Goal: Task Accomplishment & Management: Manage account settings

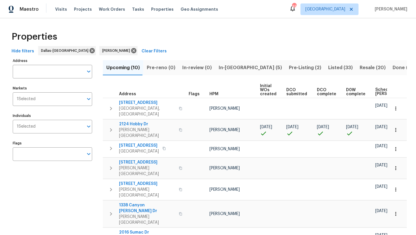
scroll to position [0, 70]
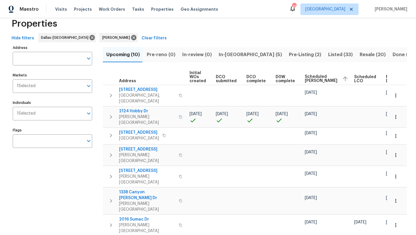
click at [230, 53] on span "In-[GEOGRAPHIC_DATA] (5)" at bounding box center [250, 55] width 63 height 8
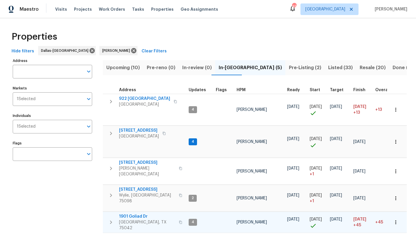
click at [145, 213] on span "1901 Goliad Dr" at bounding box center [147, 216] width 56 height 6
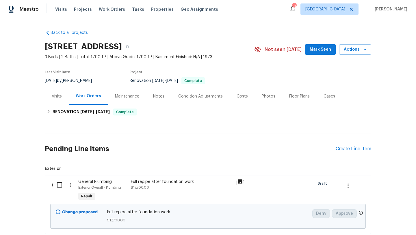
scroll to position [38, 0]
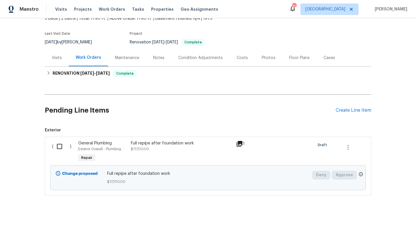
click at [161, 147] on div "Full repipe after foundation work $17,700.00" at bounding box center [182, 146] width 102 height 12
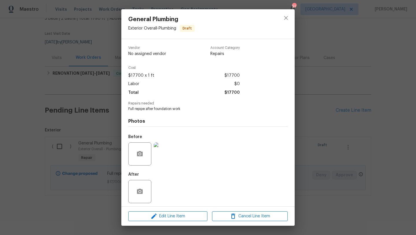
click at [63, 147] on div "General Plumbing Exterior Overall - Plumbing Draft Vendor No assigned vendor Ac…" at bounding box center [208, 117] width 416 height 235
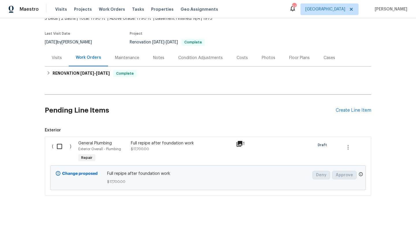
click at [60, 146] on input "checkbox" at bounding box center [61, 146] width 16 height 12
checkbox input "true"
click at [379, 221] on span "Create Work Order" at bounding box center [383, 220] width 38 height 7
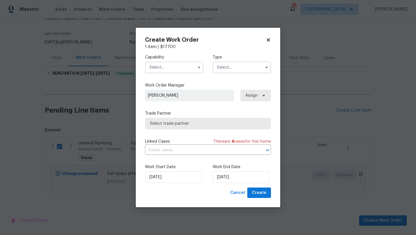
click at [191, 68] on input "text" at bounding box center [174, 68] width 58 height 12
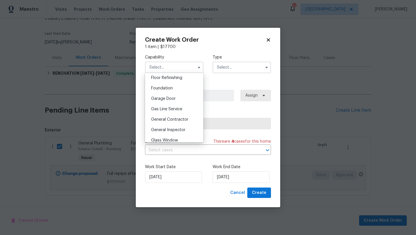
scroll to position [235, 0]
click at [178, 87] on div "Foundation" at bounding box center [173, 89] width 55 height 10
type input "Foundation"
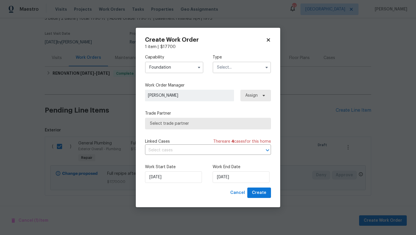
click at [221, 69] on input "text" at bounding box center [242, 68] width 58 height 12
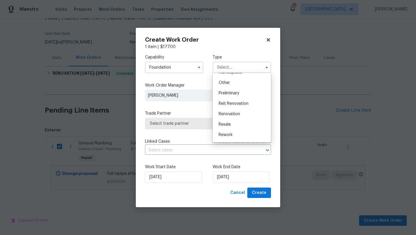
scroll to position [113, 0]
click at [226, 111] on span "Renovation" at bounding box center [229, 112] width 21 height 4
type input "Renovation"
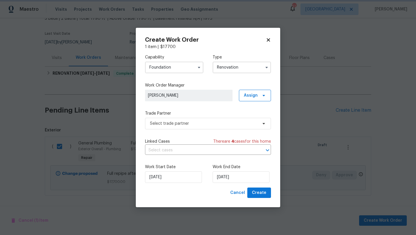
scroll to position [0, 0]
click at [223, 128] on span "Select trade partner" at bounding box center [208, 124] width 126 height 12
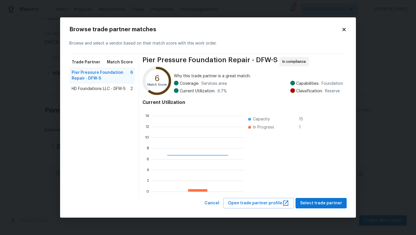
scroll to position [81, 92]
click at [344, 29] on icon at bounding box center [343, 29] width 3 height 3
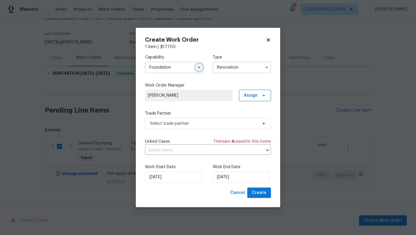
click at [198, 68] on icon "button" at bounding box center [199, 67] width 5 height 5
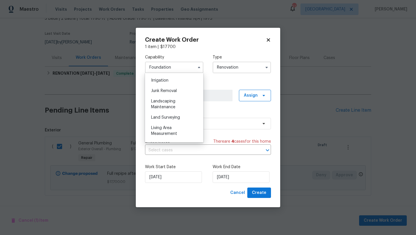
scroll to position [362, 0]
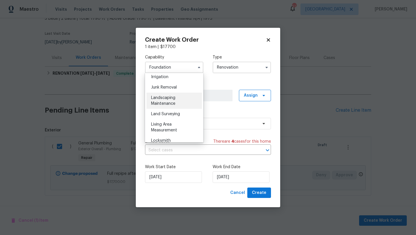
click at [160, 101] on span "Landscaping Maintenance" at bounding box center [163, 101] width 24 height 10
type input "Landscaping Maintenance"
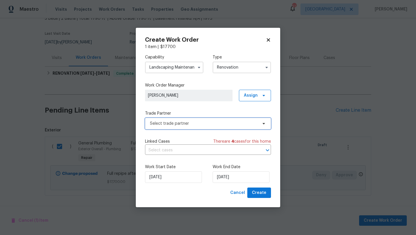
click at [198, 122] on span "Select trade partner" at bounding box center [204, 123] width 108 height 6
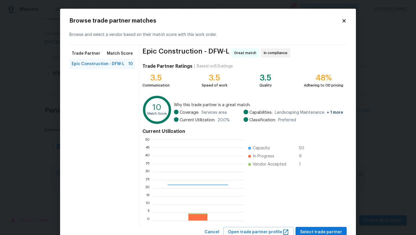
scroll to position [81, 91]
click at [342, 20] on icon at bounding box center [343, 20] width 5 height 5
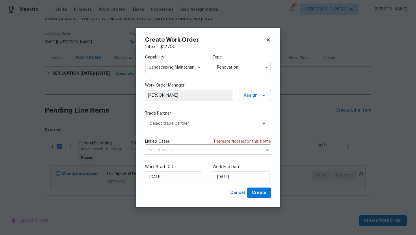
click at [269, 39] on icon at bounding box center [268, 39] width 3 height 3
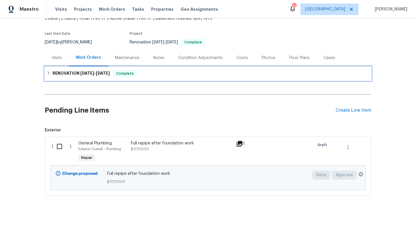
click at [49, 74] on icon at bounding box center [49, 73] width 4 height 4
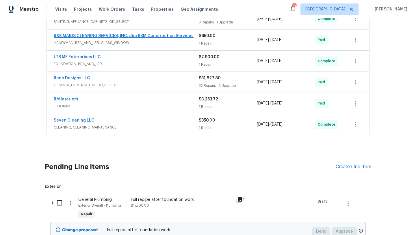
scroll to position [121, 0]
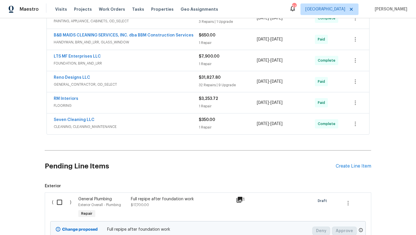
click at [61, 200] on input "checkbox" at bounding box center [61, 202] width 16 height 12
checkbox input "true"
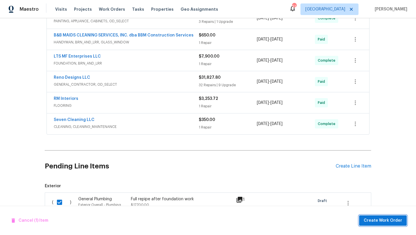
click at [374, 222] on span "Create Work Order" at bounding box center [383, 220] width 38 height 7
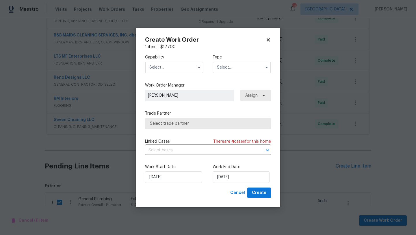
click at [230, 65] on input "text" at bounding box center [242, 68] width 58 height 12
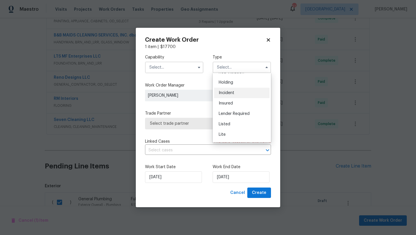
scroll to position [22, 0]
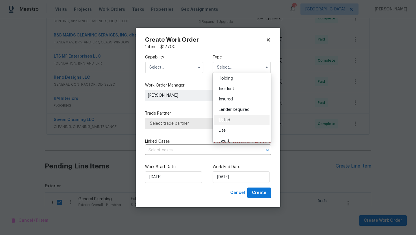
click at [226, 120] on span "Listed" at bounding box center [225, 120] width 12 height 4
type input "Listed"
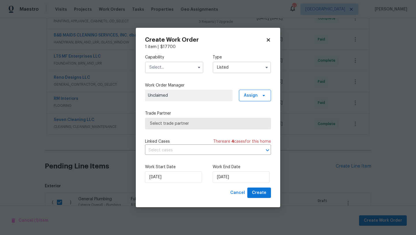
click at [185, 68] on input "text" at bounding box center [174, 68] width 58 height 12
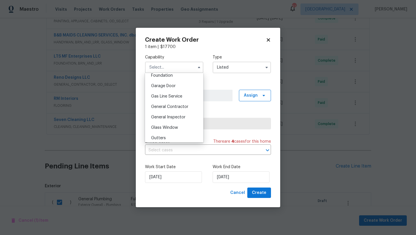
scroll to position [250, 0]
click at [174, 105] on span "General Contractor" at bounding box center [169, 106] width 37 height 4
type input "General Contractor"
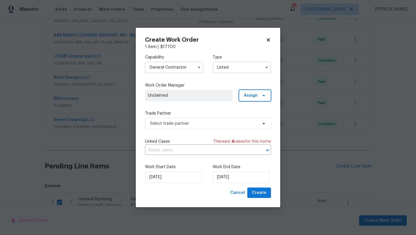
click at [259, 97] on span "Assign" at bounding box center [255, 96] width 32 height 12
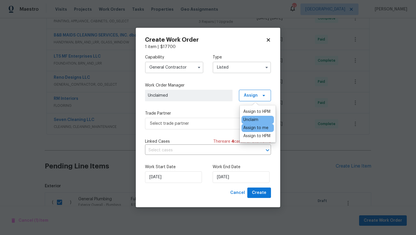
click at [256, 127] on div "Assign to me" at bounding box center [255, 128] width 25 height 6
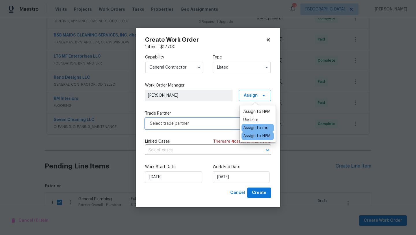
click at [209, 122] on span "Select trade partner" at bounding box center [204, 123] width 108 height 6
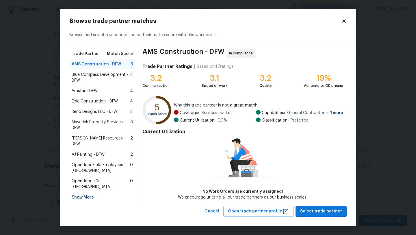
click at [88, 192] on div "Show More" at bounding box center [102, 197] width 66 height 10
click at [345, 23] on icon at bounding box center [343, 21] width 3 height 3
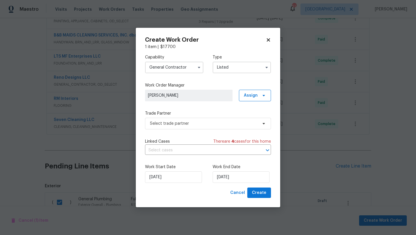
click at [268, 38] on icon at bounding box center [268, 39] width 5 height 5
checkbox input "false"
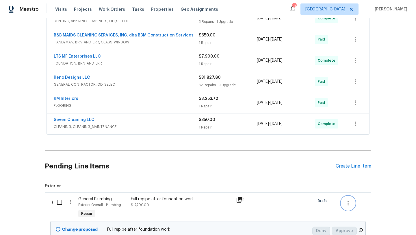
click at [347, 202] on icon "button" at bounding box center [348, 202] width 7 height 7
click at [347, 202] on li "Cancel" at bounding box center [352, 203] width 22 height 10
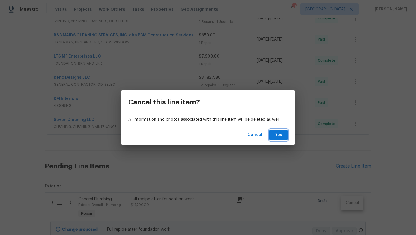
click at [277, 136] on span "Yes" at bounding box center [278, 134] width 9 height 7
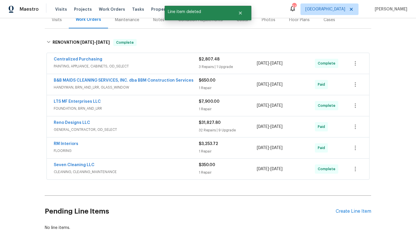
scroll to position [76, 0]
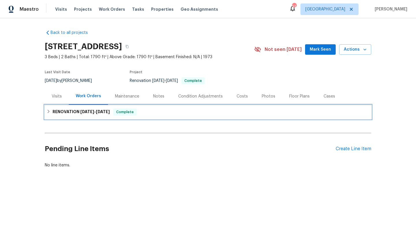
click at [64, 110] on h6 "RENOVATION [DATE] - [DATE]" at bounding box center [81, 111] width 57 height 7
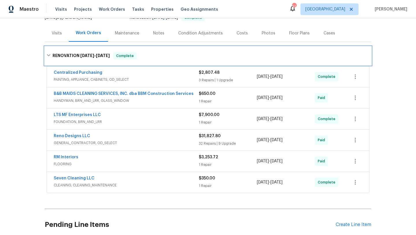
scroll to position [64, 0]
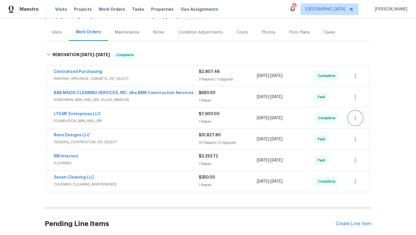
click at [356, 118] on icon "button" at bounding box center [355, 118] width 1 height 5
click at [356, 118] on li "Edit" at bounding box center [379, 118] width 62 height 10
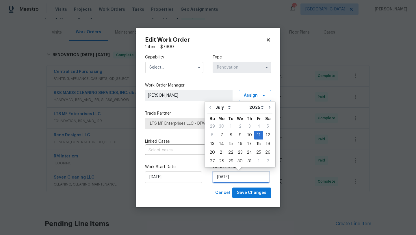
click at [238, 176] on input "[DATE]" at bounding box center [241, 177] width 57 height 12
click at [227, 105] on select "July August September October November December" at bounding box center [231, 107] width 33 height 9
select select "7"
click at [215, 103] on select "July August September October November December" at bounding box center [231, 107] width 33 height 9
type input "[DATE]"
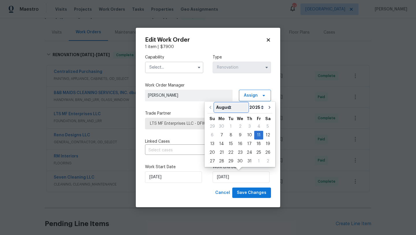
select select "7"
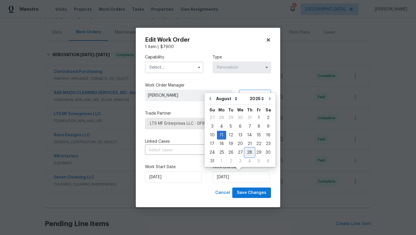
click at [247, 153] on div "28" at bounding box center [249, 152] width 9 height 8
type input "[DATE]"
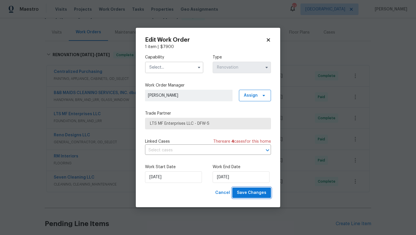
click at [255, 193] on span "Save Changes" at bounding box center [251, 192] width 29 height 7
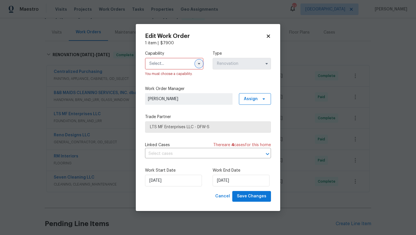
click at [198, 61] on icon "button" at bounding box center [199, 63] width 5 height 5
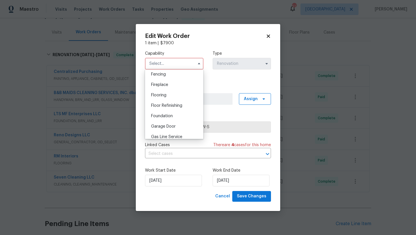
scroll to position [207, 0]
click at [181, 113] on div "Foundation" at bounding box center [173, 114] width 55 height 10
type input "Foundation"
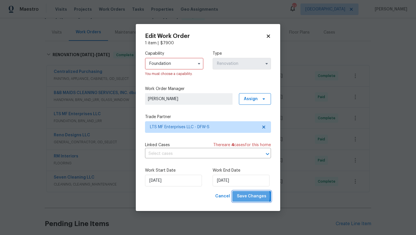
click at [244, 196] on span "Save Changes" at bounding box center [251, 195] width 29 height 7
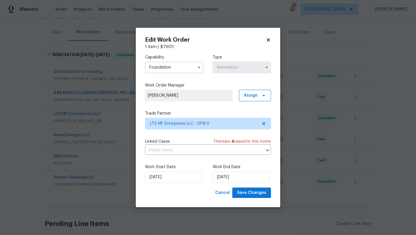
click at [268, 38] on icon at bounding box center [268, 39] width 5 height 5
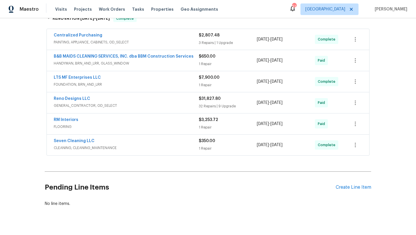
scroll to position [111, 0]
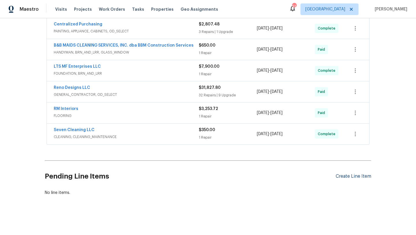
click at [348, 174] on div "Create Line Item" at bounding box center [354, 175] width 36 height 5
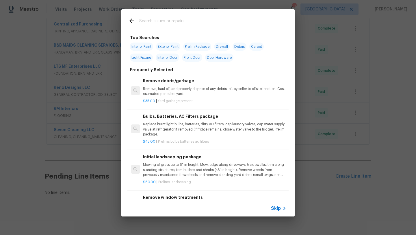
click at [160, 22] on input "text" at bounding box center [200, 21] width 122 height 9
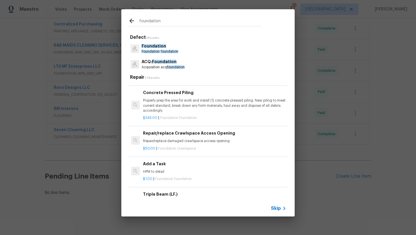
scroll to position [557, 0]
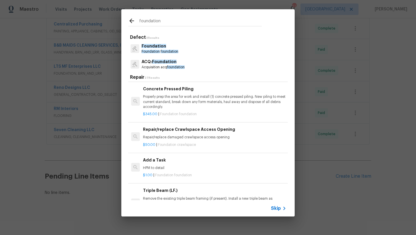
type input "foundation"
click at [159, 170] on p "HPM to detail" at bounding box center [214, 167] width 143 height 5
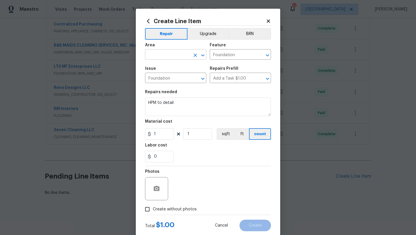
click at [177, 57] on input "text" at bounding box center [167, 55] width 45 height 9
click at [185, 74] on li "Exterior Overall" at bounding box center [175, 78] width 61 height 10
type input "Exterior Overall"
drag, startPoint x: 187, startPoint y: 99, endPoint x: 148, endPoint y: 101, distance: 38.7
click at [148, 101] on textarea "HPM to detail" at bounding box center [208, 106] width 126 height 18
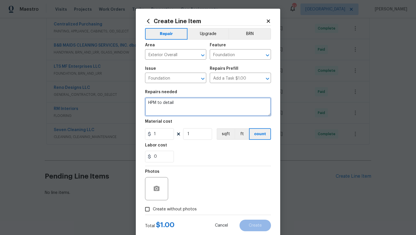
drag, startPoint x: 176, startPoint y: 103, endPoint x: 133, endPoint y: 103, distance: 43.0
click at [133, 103] on div "Create Line Item Repair Upgrade BRN Area Exterior Overall ​ Feature Foundation …" at bounding box center [208, 117] width 416 height 235
type textarea "Full Repipe after foundation repairs"
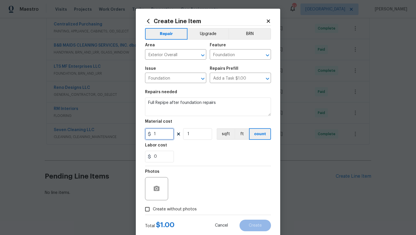
drag, startPoint x: 161, startPoint y: 135, endPoint x: 135, endPoint y: 135, distance: 25.1
click at [135, 135] on div "Create Line Item Repair Upgrade BRN Area Exterior Overall ​ Feature Foundation …" at bounding box center [208, 117] width 416 height 235
drag, startPoint x: 192, startPoint y: 134, endPoint x: 176, endPoint y: 134, distance: 16.5
click at [176, 134] on div "1 1 sqft ft count" at bounding box center [208, 134] width 126 height 12
type input "17700"
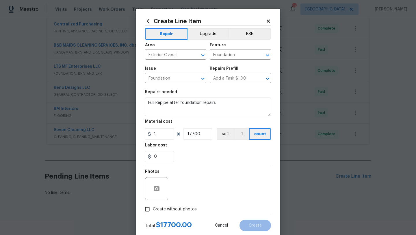
click at [187, 211] on span "Create without photos" at bounding box center [175, 209] width 44 height 6
click at [153, 211] on input "Create without photos" at bounding box center [147, 208] width 11 height 11
checkbox input "true"
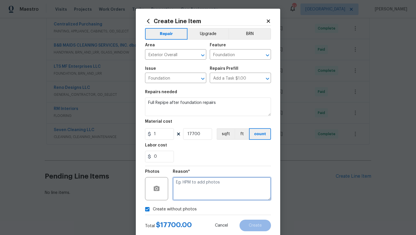
click at [193, 195] on textarea at bounding box center [222, 188] width 98 height 23
type textarea "c"
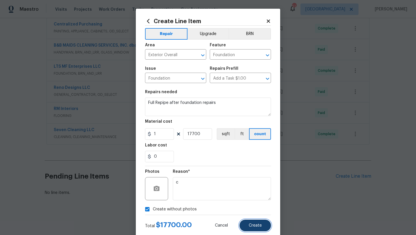
click at [258, 229] on button "Create" at bounding box center [254, 225] width 31 height 12
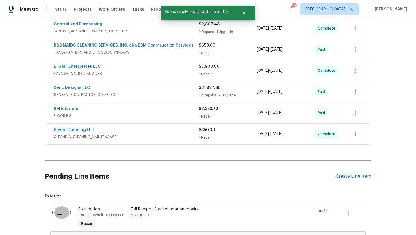
click at [61, 213] on input "checkbox" at bounding box center [61, 212] width 16 height 12
checkbox input "true"
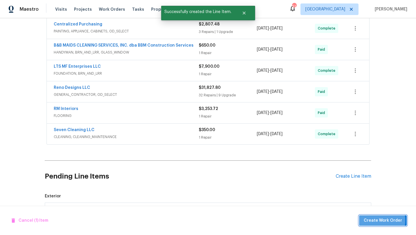
click at [376, 220] on span "Create Work Order" at bounding box center [383, 220] width 38 height 7
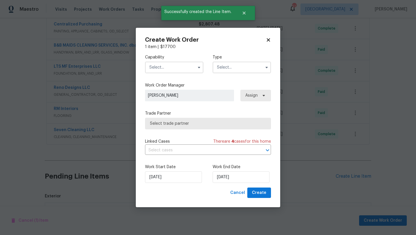
click at [183, 71] on input "text" at bounding box center [174, 68] width 58 height 12
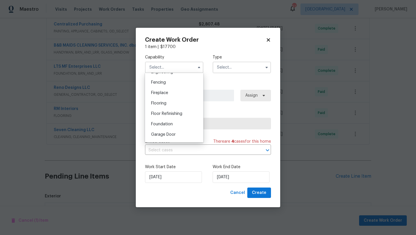
scroll to position [201, 0]
click at [174, 120] on div "Foundation" at bounding box center [173, 123] width 55 height 10
type input "Foundation"
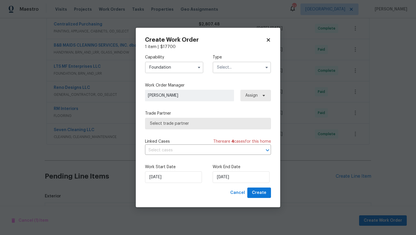
click at [231, 69] on input "text" at bounding box center [242, 68] width 58 height 12
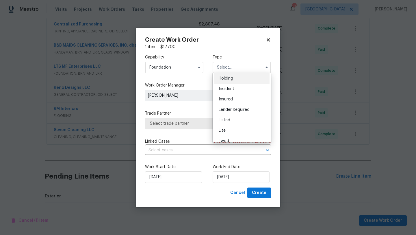
scroll to position [22, 0]
click at [231, 119] on div "Listed" at bounding box center [241, 119] width 55 height 10
type input "Listed"
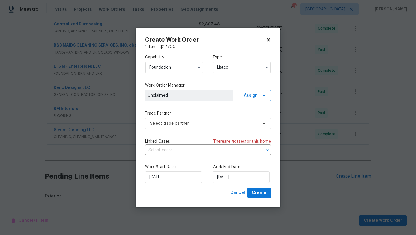
scroll to position [0, 0]
click at [248, 99] on span "Assign" at bounding box center [255, 96] width 32 height 12
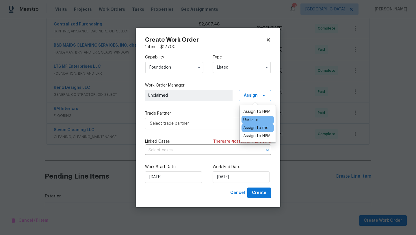
click at [251, 126] on div "Assign to me" at bounding box center [255, 128] width 25 height 6
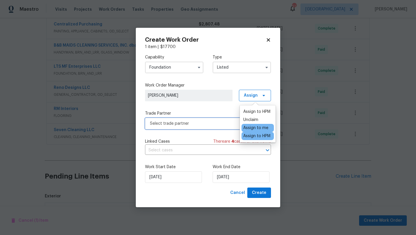
click at [229, 126] on span "Select trade partner" at bounding box center [204, 123] width 108 height 6
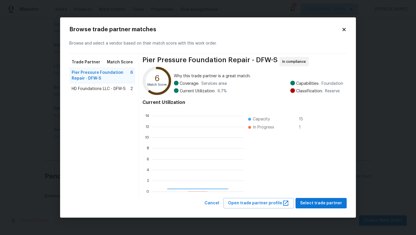
scroll to position [81, 92]
click at [218, 204] on span "Cancel" at bounding box center [212, 202] width 15 height 7
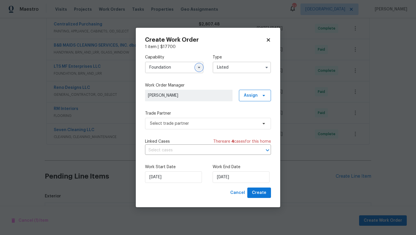
click at [196, 68] on button "button" at bounding box center [199, 67] width 7 height 7
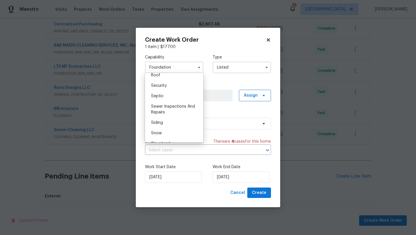
scroll to position [589, 0]
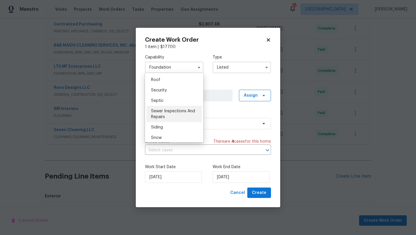
click at [175, 113] on div "Sewer Inspections And Repairs" at bounding box center [173, 114] width 55 height 16
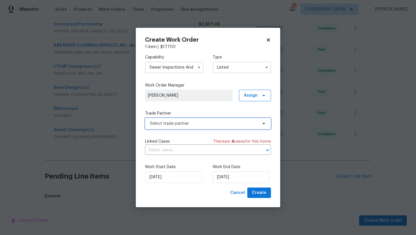
click at [175, 122] on span "Select trade partner" at bounding box center [204, 123] width 108 height 6
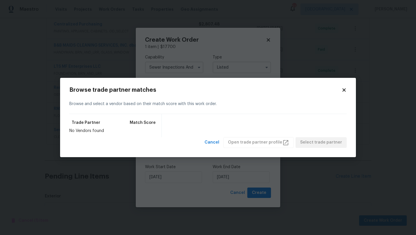
click at [345, 90] on icon at bounding box center [343, 89] width 5 height 5
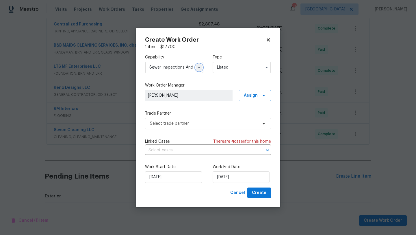
click at [198, 67] on icon "button" at bounding box center [199, 67] width 2 height 1
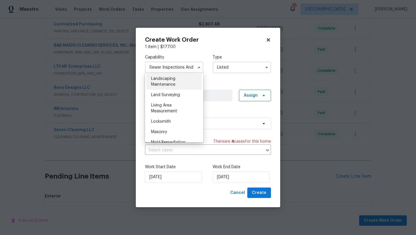
click at [174, 83] on span "Landscaping Maintenance" at bounding box center [163, 82] width 24 height 10
type input "Landscaping Maintenance"
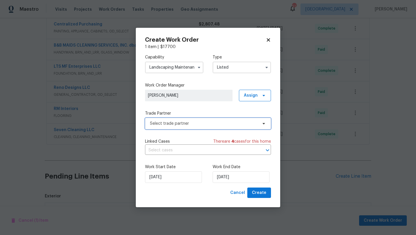
click at [208, 124] on span "Select trade partner" at bounding box center [204, 123] width 108 height 6
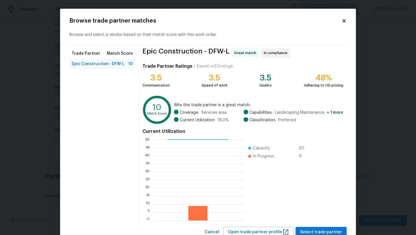
scroll to position [20, 0]
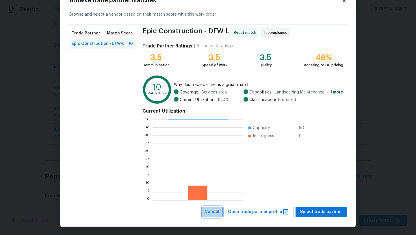
click at [219, 210] on span "Cancel" at bounding box center [212, 211] width 15 height 7
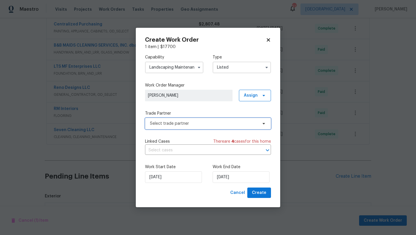
scroll to position [0, 0]
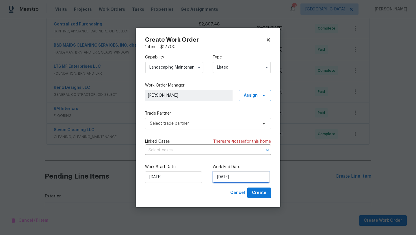
click at [245, 176] on input "8/26/2025" at bounding box center [241, 177] width 57 height 12
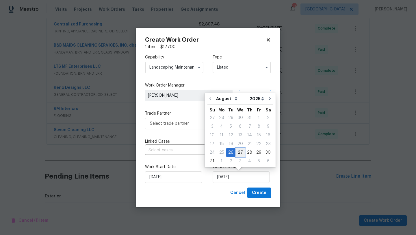
click at [240, 152] on div "27" at bounding box center [240, 152] width 10 height 8
type input "8/27/2025"
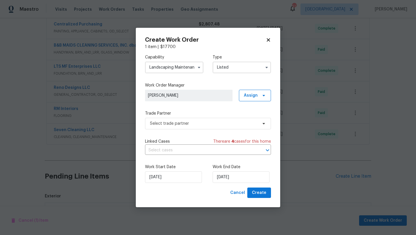
click at [246, 68] on input "Listed" at bounding box center [242, 68] width 58 height 12
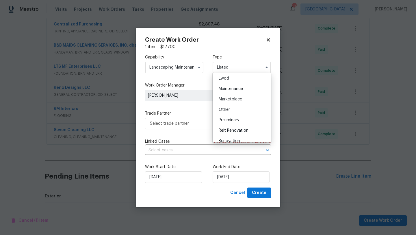
scroll to position [85, 0]
click at [241, 88] on span "Maintenance" at bounding box center [231, 88] width 24 height 4
type input "Maintenance"
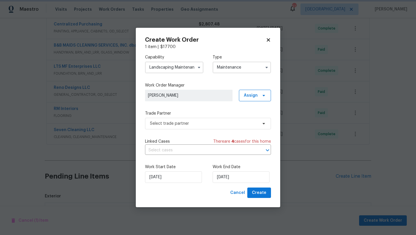
scroll to position [0, 0]
click at [190, 67] on input "Landscaping Maintenance" at bounding box center [174, 68] width 58 height 12
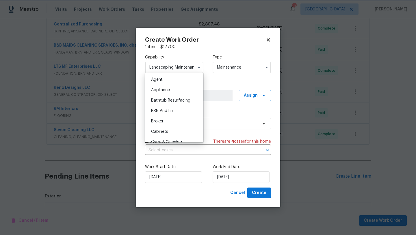
click at [204, 55] on div "Capability Landscaping Maintenance Agent Appliance Bathtub Resurfacing BRN And …" at bounding box center [208, 64] width 126 height 28
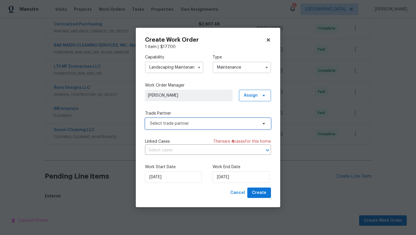
click at [192, 122] on span "Select trade partner" at bounding box center [204, 123] width 108 height 6
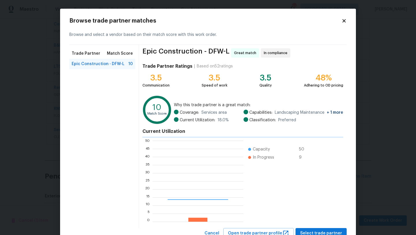
scroll to position [81, 91]
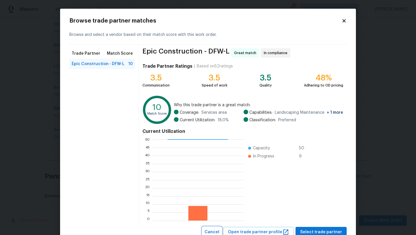
click at [219, 229] on span "Cancel" at bounding box center [212, 231] width 15 height 7
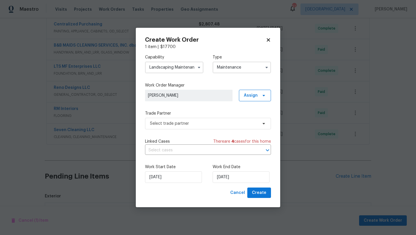
click at [259, 68] on input "Maintenance" at bounding box center [242, 68] width 58 height 12
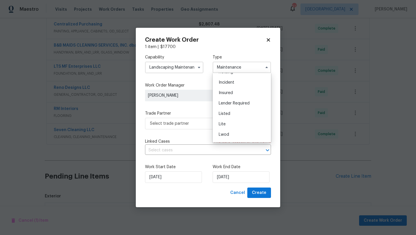
scroll to position [29, 0]
click at [241, 194] on span "Cancel" at bounding box center [237, 192] width 15 height 7
checkbox input "false"
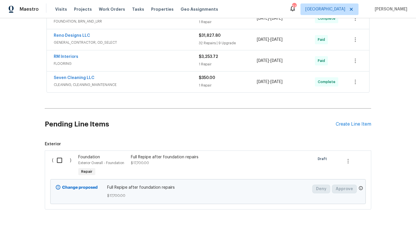
scroll to position [166, 0]
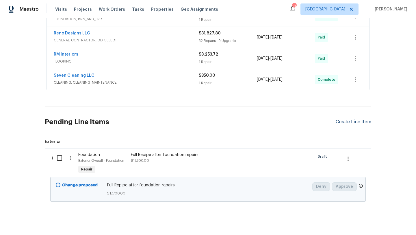
click at [348, 120] on div "Create Line Item" at bounding box center [354, 121] width 36 height 5
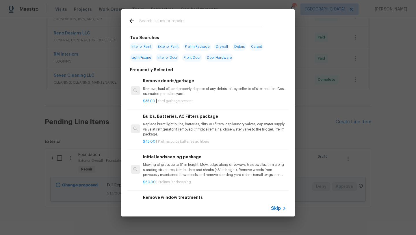
click at [151, 26] on input "text" at bounding box center [200, 21] width 122 height 9
type input "l"
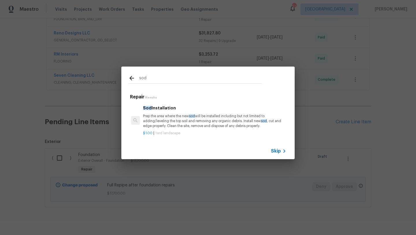
type input "sod"
click at [166, 114] on p "Prep the area where the new sod will be installed including but not limited to …" at bounding box center [214, 121] width 143 height 15
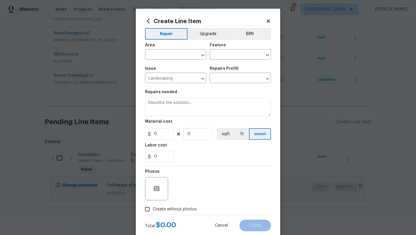
type input "Sod Installation $1.00"
type textarea "Prep the area where the new sod will be installed including but not limited to …"
type input "1"
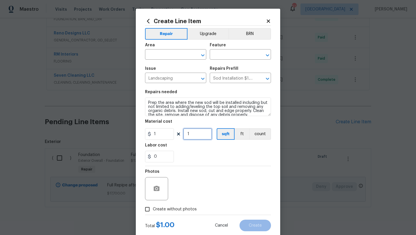
drag, startPoint x: 192, startPoint y: 135, endPoint x: 181, endPoint y: 135, distance: 11.0
click at [181, 135] on div "1 1 sqft ft count" at bounding box center [208, 134] width 126 height 12
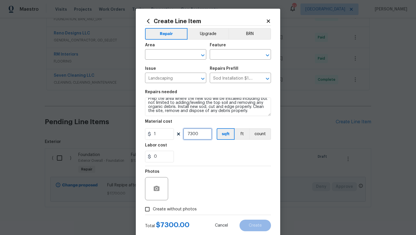
type input "7300"
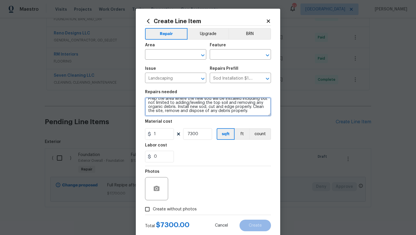
scroll to position [0, 0]
drag, startPoint x: 250, startPoint y: 113, endPoint x: 142, endPoint y: 97, distance: 108.6
click at [142, 97] on div "Create Line Item Repair Upgrade BRN Area ​ Feature ​ Issue Landscaping ​ Repair…" at bounding box center [208, 124] width 144 height 231
type textarea "Replace sod in front, sides (including neighbor's that got removed/damaged), an…"
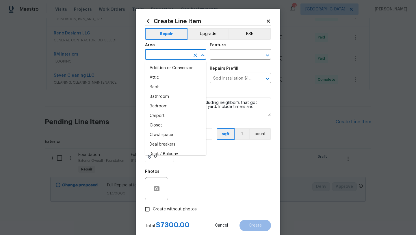
click at [182, 55] on input "text" at bounding box center [167, 55] width 45 height 9
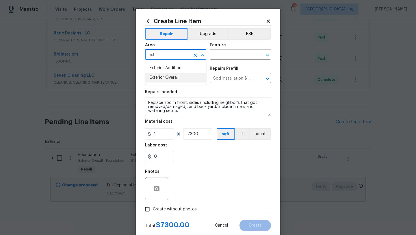
click at [178, 78] on li "Exterior Overall" at bounding box center [175, 78] width 61 height 10
type input "Exterior Overall"
click at [214, 56] on input "text" at bounding box center [232, 55] width 45 height 9
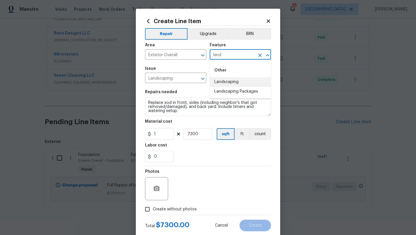
click at [218, 81] on li "Landscaping" at bounding box center [240, 82] width 61 height 10
type input "Landscaping"
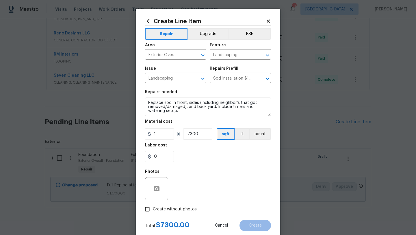
click at [180, 209] on span "Create without photos" at bounding box center [175, 209] width 44 height 6
click at [153, 209] on input "Create without photos" at bounding box center [147, 208] width 11 height 11
checkbox input "true"
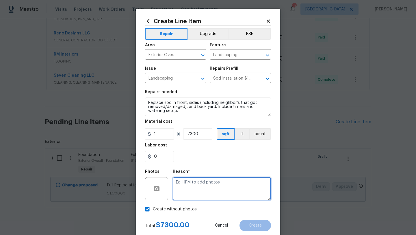
click at [192, 189] on textarea at bounding box center [222, 188] width 98 height 23
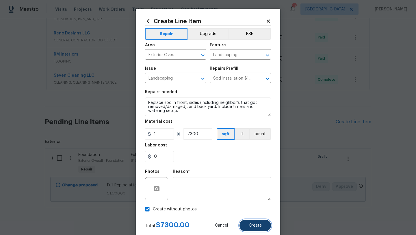
click at [250, 226] on span "Create" at bounding box center [255, 225] width 13 height 4
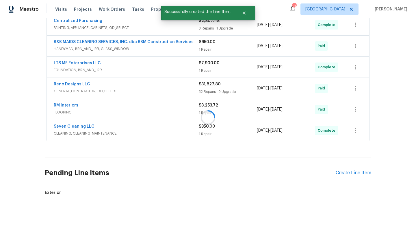
scroll to position [166, 0]
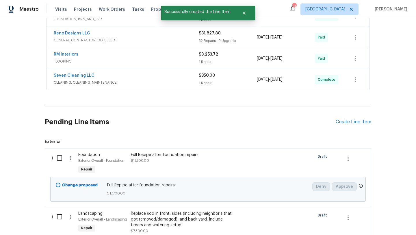
click at [61, 216] on input "checkbox" at bounding box center [61, 216] width 16 height 12
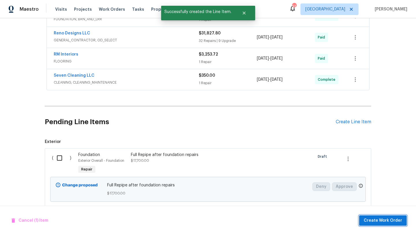
click at [372, 216] on button "Create Work Order" at bounding box center [383, 220] width 48 height 11
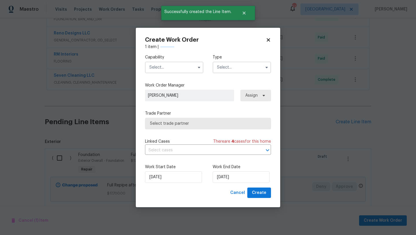
checkbox input "false"
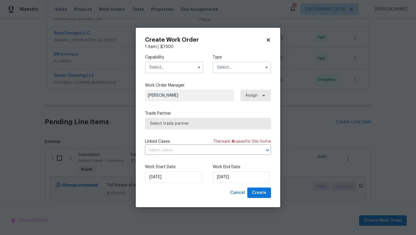
click at [179, 68] on input "text" at bounding box center [174, 68] width 58 height 12
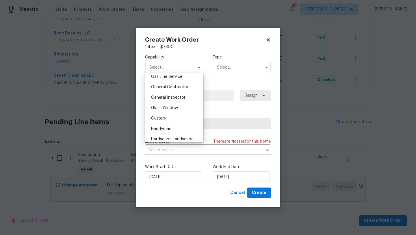
scroll to position [269, 0]
click at [183, 83] on div "General Contractor" at bounding box center [173, 86] width 55 height 10
type input "General Contractor"
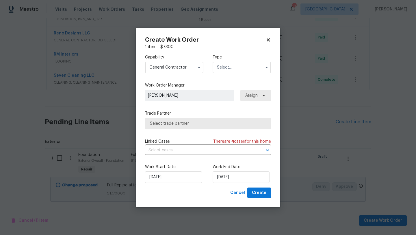
click at [228, 68] on input "text" at bounding box center [242, 68] width 58 height 12
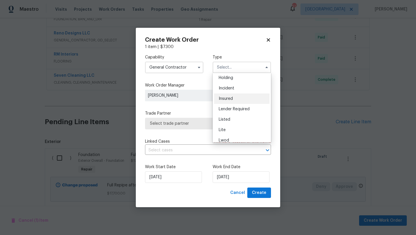
scroll to position [24, 0]
click at [235, 120] on div "Listed" at bounding box center [241, 118] width 55 height 10
type input "Listed"
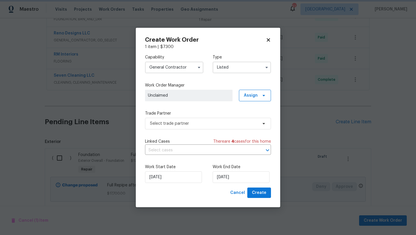
scroll to position [0, 0]
click at [252, 98] on span "Assign" at bounding box center [255, 96] width 32 height 12
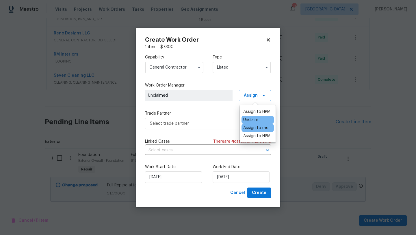
click at [255, 126] on div "Assign to me" at bounding box center [255, 128] width 25 height 6
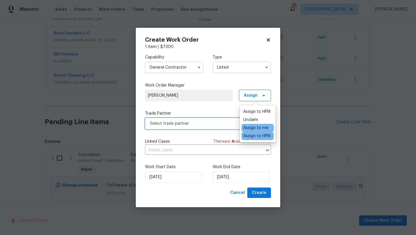
click at [222, 124] on span "Select trade partner" at bounding box center [204, 123] width 108 height 6
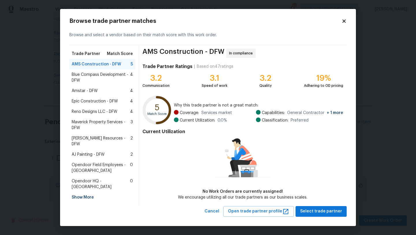
click at [125, 113] on div "Reno Designs LLC - DFW 4" at bounding box center [102, 112] width 61 height 6
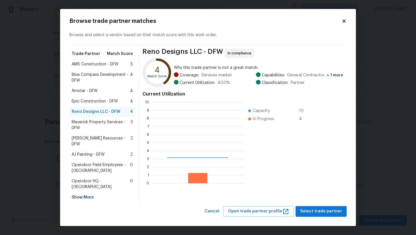
scroll to position [81, 92]
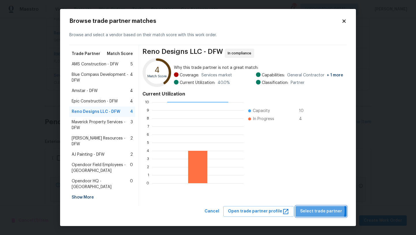
click at [320, 207] on span "Select trade partner" at bounding box center [321, 210] width 42 height 7
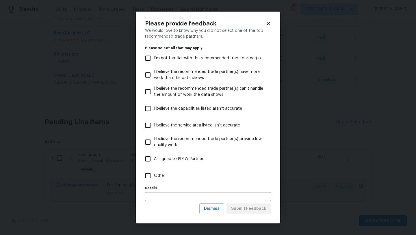
click at [160, 174] on span "Other" at bounding box center [159, 175] width 11 height 6
click at [154, 174] on input "Other" at bounding box center [148, 175] width 12 height 12
checkbox input "true"
click at [169, 197] on input "text" at bounding box center [208, 196] width 126 height 9
click at [238, 206] on span "Submit Feedback" at bounding box center [248, 208] width 35 height 7
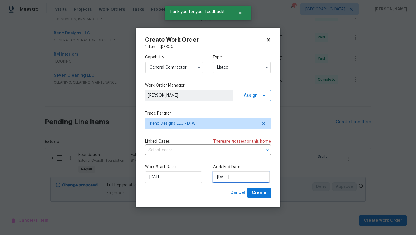
click at [247, 176] on input "8/26/2025" at bounding box center [241, 177] width 57 height 12
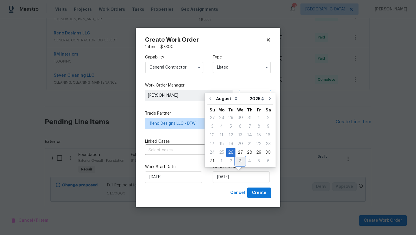
click at [239, 161] on div "3" at bounding box center [240, 161] width 10 height 8
type input "9/3/2025"
select select "8"
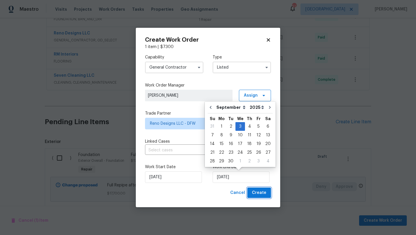
click at [262, 193] on span "Create" at bounding box center [259, 192] width 14 height 7
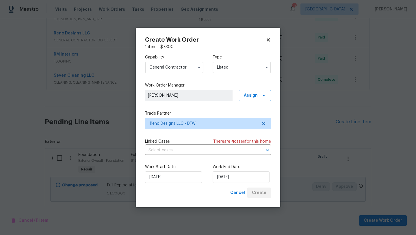
scroll to position [90, 0]
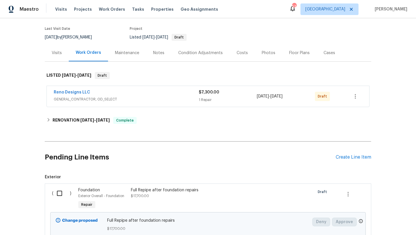
scroll to position [90, 0]
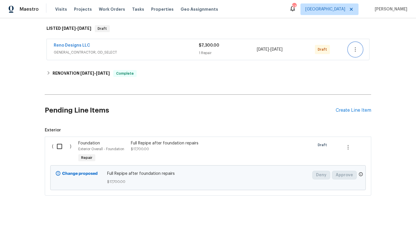
click at [356, 49] on icon "button" at bounding box center [355, 49] width 7 height 7
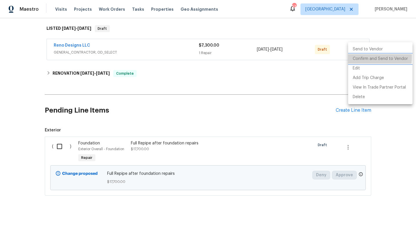
click at [359, 57] on li "Confirm and Send to Vendor" at bounding box center [380, 59] width 64 height 10
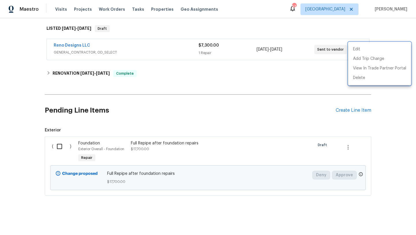
click at [84, 45] on div at bounding box center [208, 117] width 416 height 235
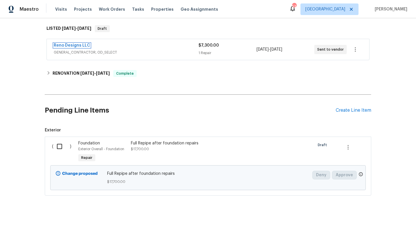
click at [84, 45] on link "Reno Designs LLC" at bounding box center [72, 45] width 36 height 4
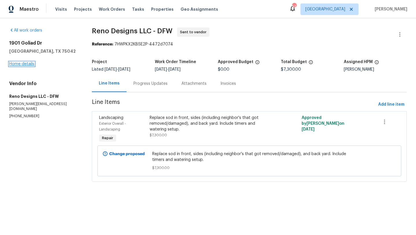
click at [27, 64] on link "Home details" at bounding box center [21, 64] width 25 height 4
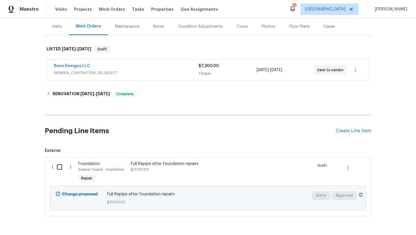
scroll to position [90, 0]
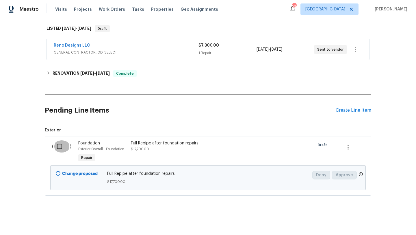
click at [58, 146] on input "checkbox" at bounding box center [61, 146] width 16 height 12
click at [372, 220] on span "Create Work Order" at bounding box center [383, 220] width 38 height 7
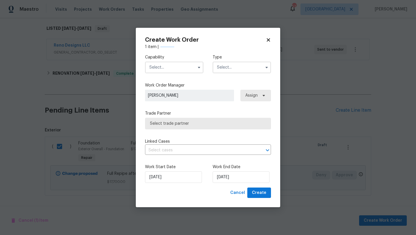
checkbox input "false"
click at [191, 66] on input "text" at bounding box center [174, 68] width 58 height 12
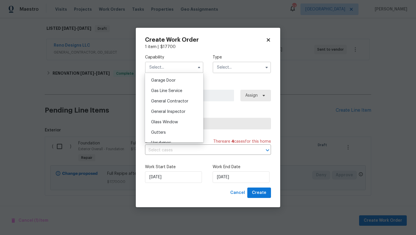
scroll to position [256, 0]
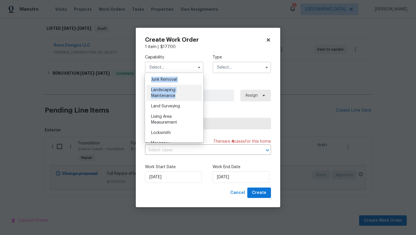
drag, startPoint x: 187, startPoint y: 99, endPoint x: 182, endPoint y: 97, distance: 5.3
click at [182, 97] on ul "Agent Appliance Bathtub Resurfacing BRN And Lrr Broker Cabinets Carpet Cleaning…" at bounding box center [174, 107] width 58 height 69
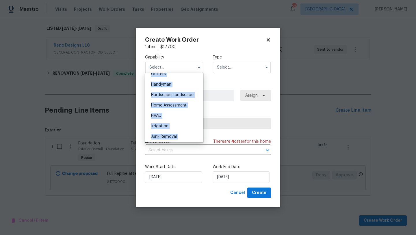
scroll to position [312, 0]
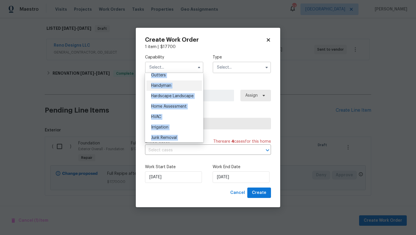
click at [174, 83] on div "Handyman" at bounding box center [173, 85] width 55 height 10
type input "Handyman"
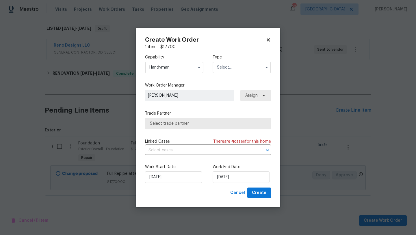
click at [225, 69] on input "text" at bounding box center [242, 68] width 58 height 12
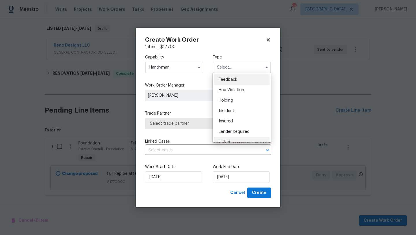
click at [231, 138] on div "Listed" at bounding box center [241, 142] width 55 height 10
type input "Listed"
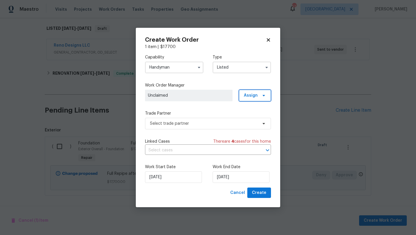
click at [247, 93] on span "Assign" at bounding box center [251, 95] width 14 height 6
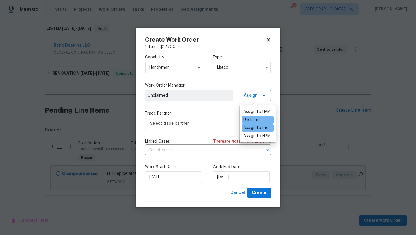
click at [251, 127] on div "Assign to me" at bounding box center [255, 128] width 25 height 6
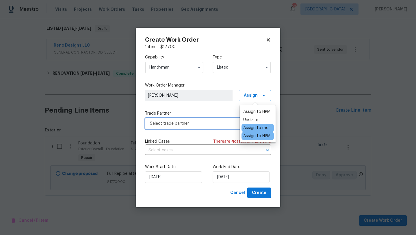
click at [222, 122] on span "Select trade partner" at bounding box center [204, 123] width 108 height 6
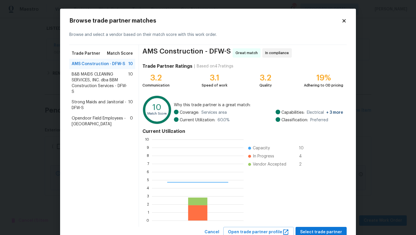
scroll to position [81, 92]
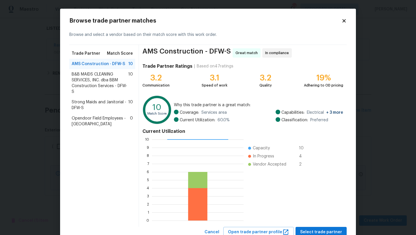
click at [344, 21] on icon at bounding box center [343, 20] width 3 height 3
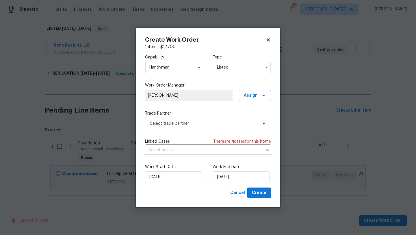
click at [269, 38] on icon at bounding box center [268, 39] width 3 height 3
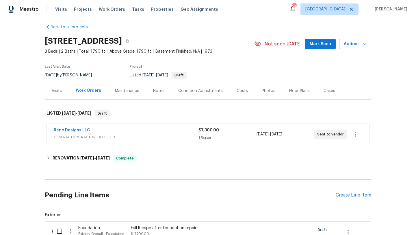
scroll to position [0, 0]
